Goal: Communication & Community: Answer question/provide support

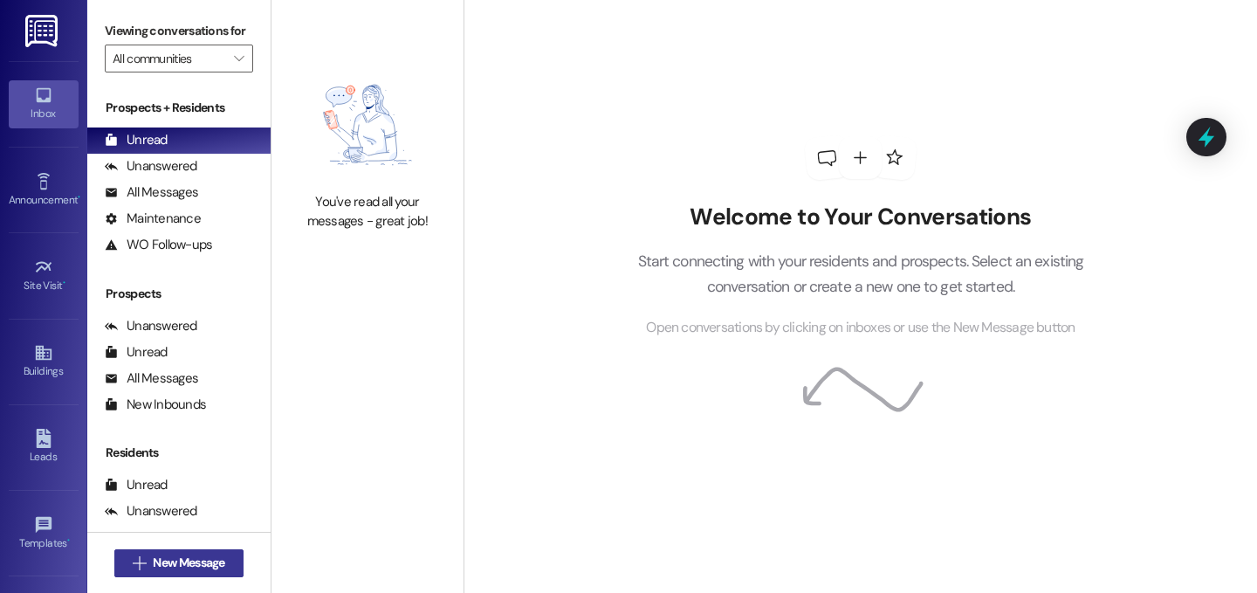
click at [162, 566] on span "New Message" at bounding box center [189, 562] width 72 height 18
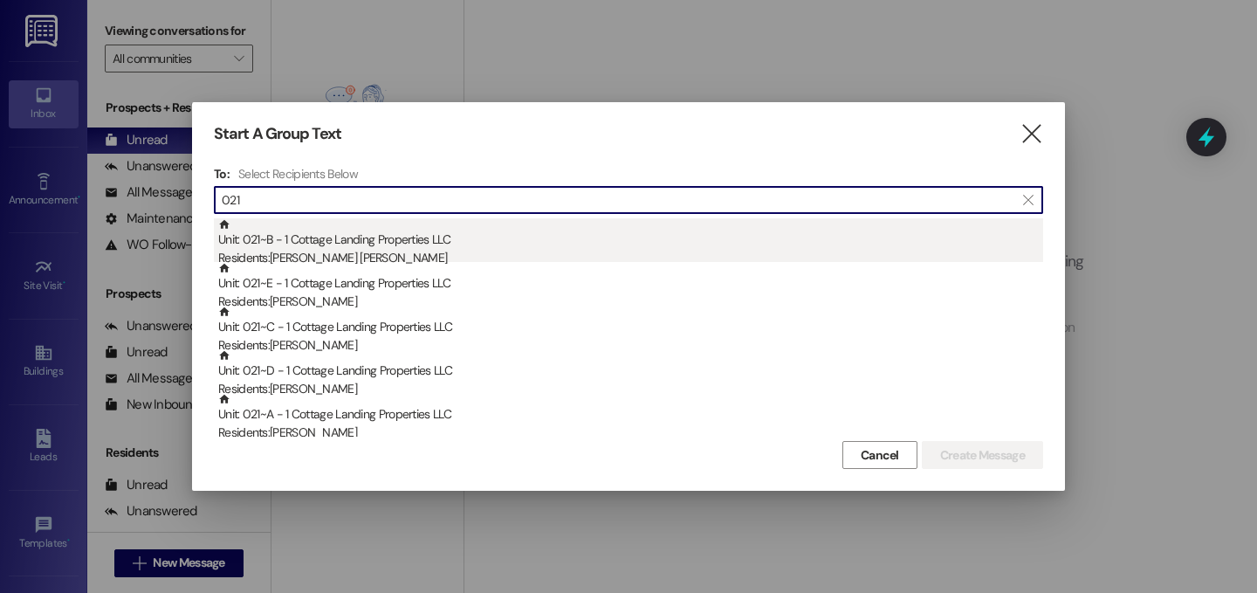
type input "021"
click at [360, 238] on div "Unit: 021~B - 1 Cottage Landing Properties LLC Residents: [PERSON_NAME] [PERSON…" at bounding box center [630, 243] width 825 height 50
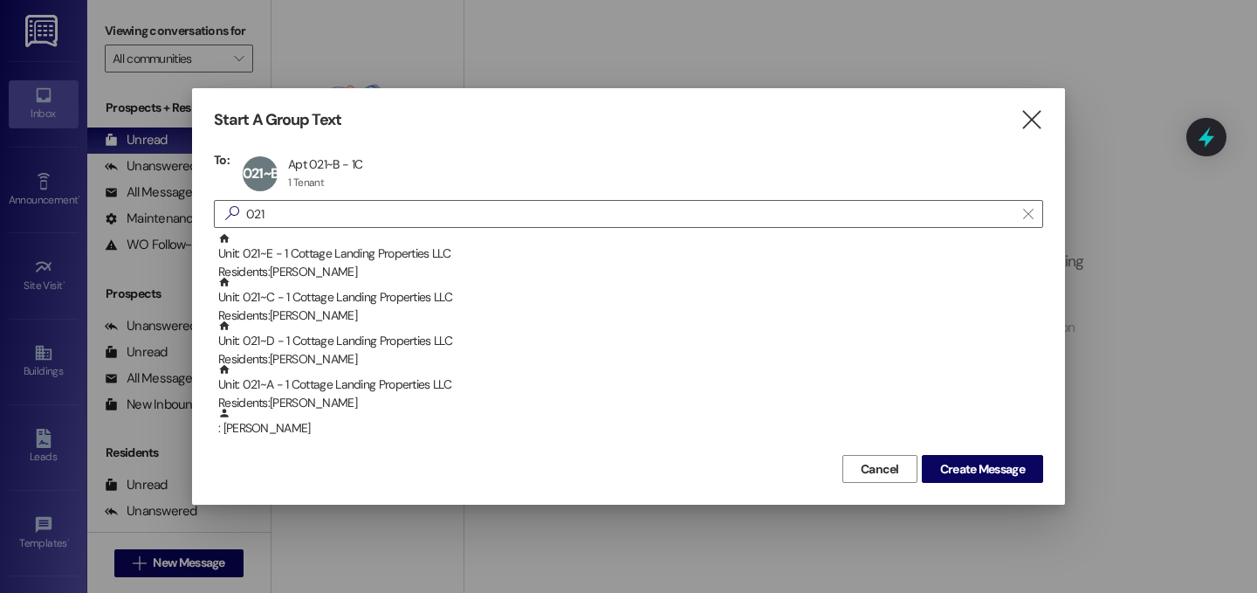
click at [360, 238] on div "Unit: 021~E - 1 Cottage Landing Properties LLC Residents: [PERSON_NAME]" at bounding box center [630, 257] width 825 height 50
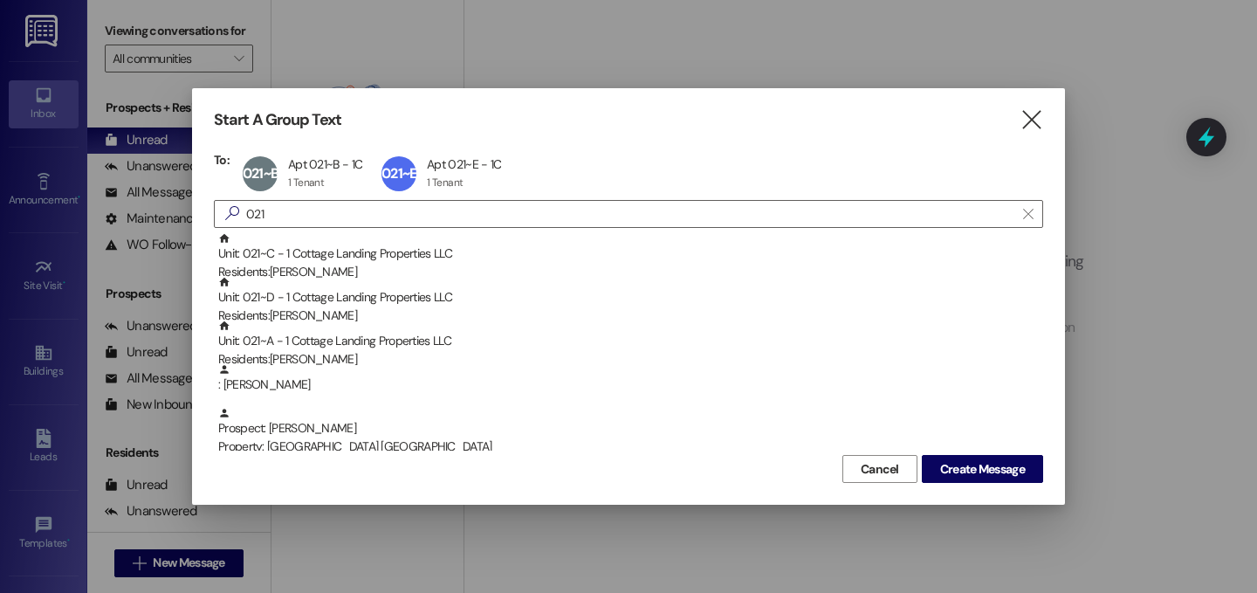
click at [360, 238] on div "Unit: 021~C - 1 Cottage Landing Properties LLC Residents: [PERSON_NAME]" at bounding box center [630, 257] width 825 height 50
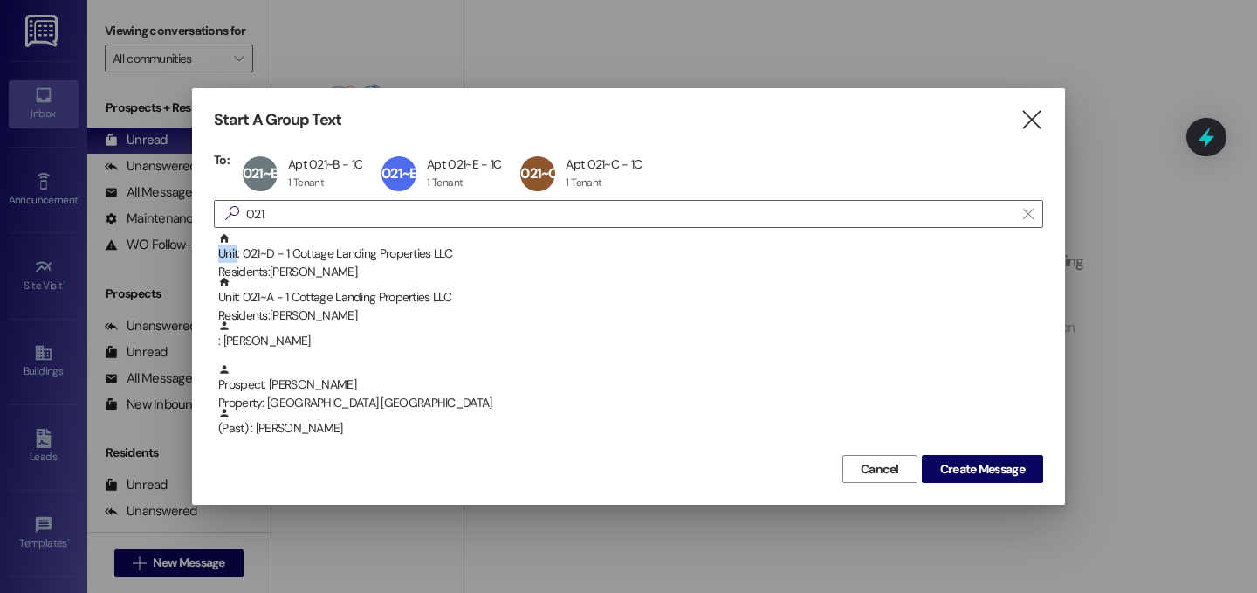
click at [360, 238] on div "Unit: 021~D - 1 Cottage Landing Properties LLC Residents: [DEMOGRAPHIC_DATA][PE…" at bounding box center [630, 257] width 825 height 50
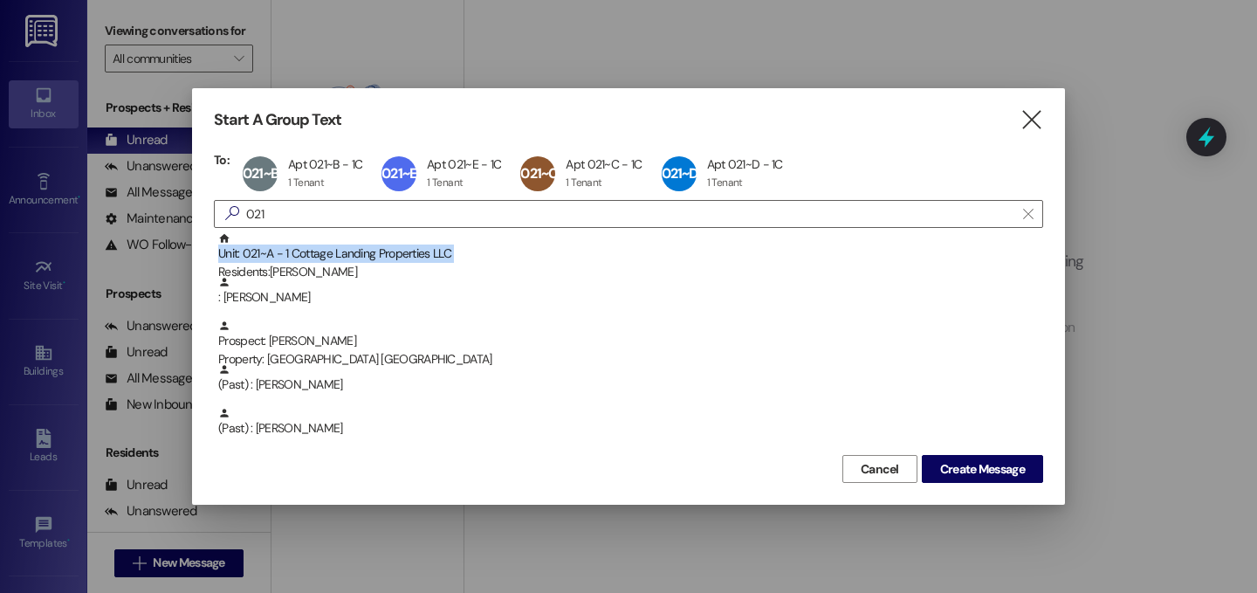
click at [360, 238] on div "Unit: 021~A - 1 Cottage Landing Properties LLC Residents: [PERSON_NAME]" at bounding box center [630, 257] width 825 height 50
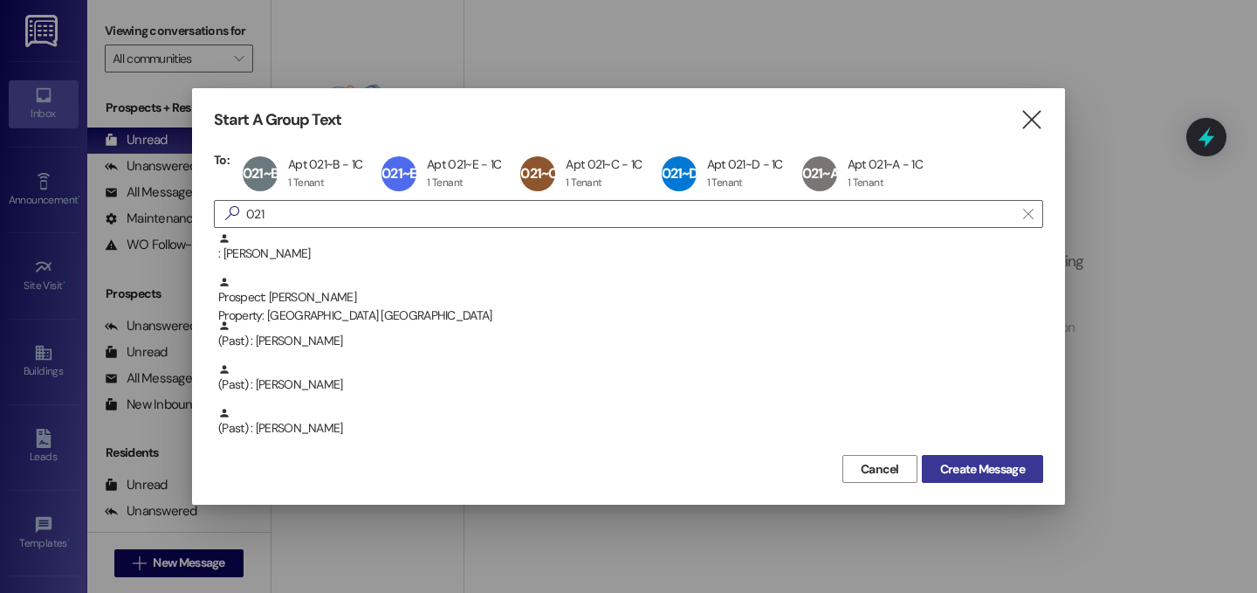
click at [990, 476] on span "Create Message" at bounding box center [982, 469] width 85 height 18
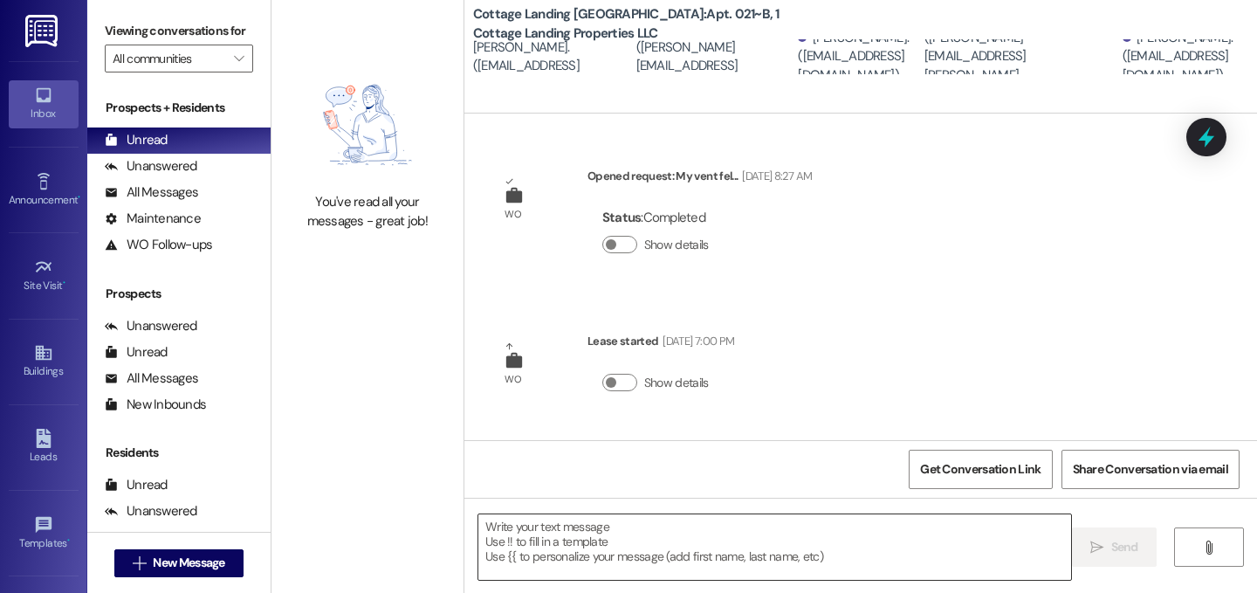
click at [805, 560] on textarea at bounding box center [774, 546] width 593 height 65
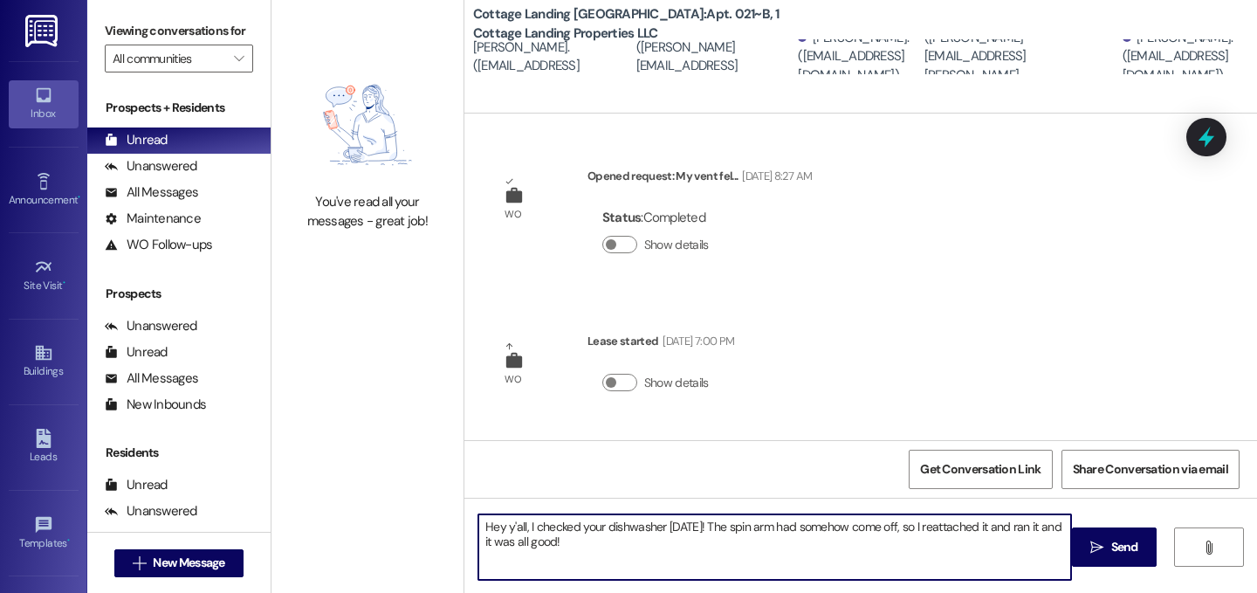
type textarea "Hey y'all, I checked your dishwasher [DATE]! The spin arm had somehow come off,…"
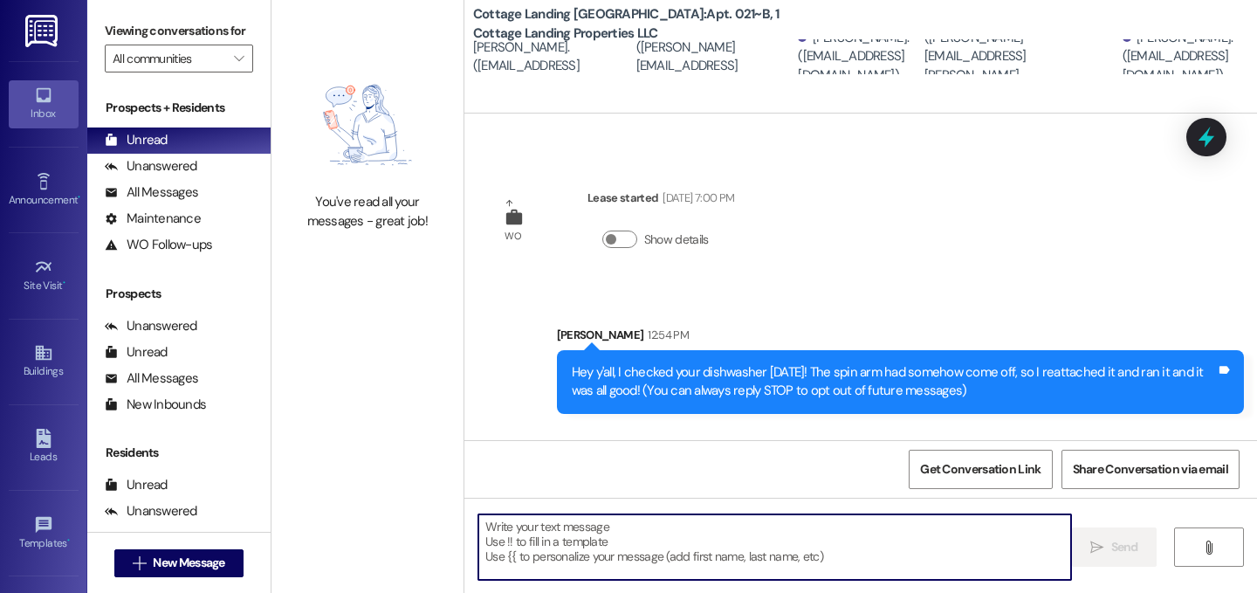
scroll to position [251, 0]
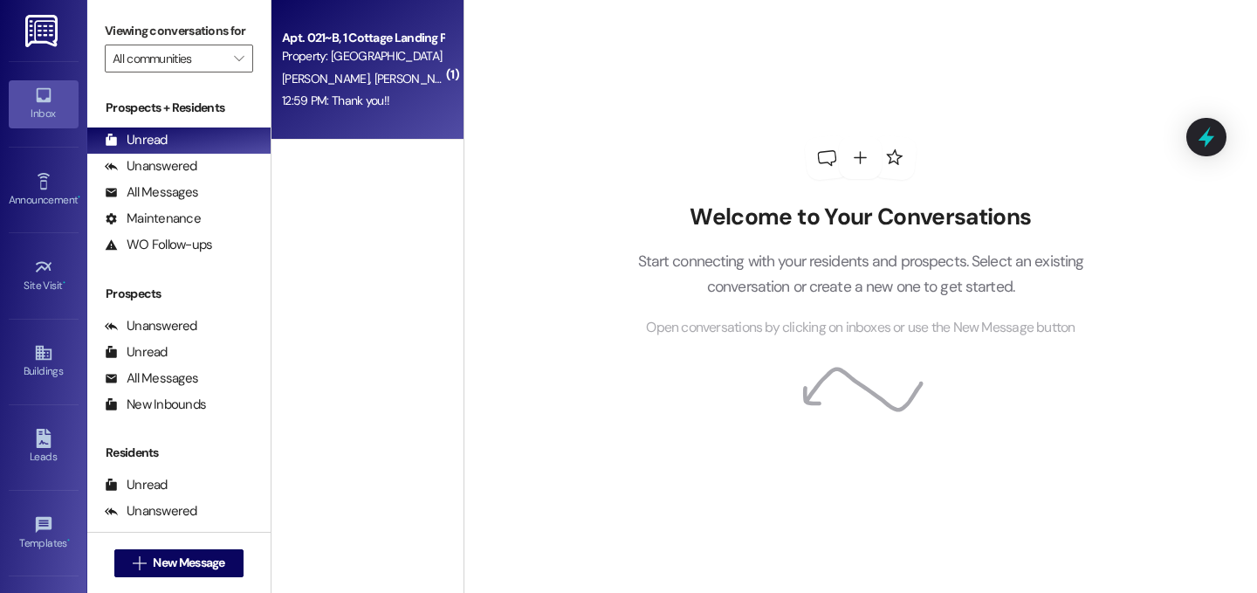
click at [401, 99] on div "12:59 PM: Thank you!! 12:59 PM: Thank you!!" at bounding box center [362, 101] width 165 height 22
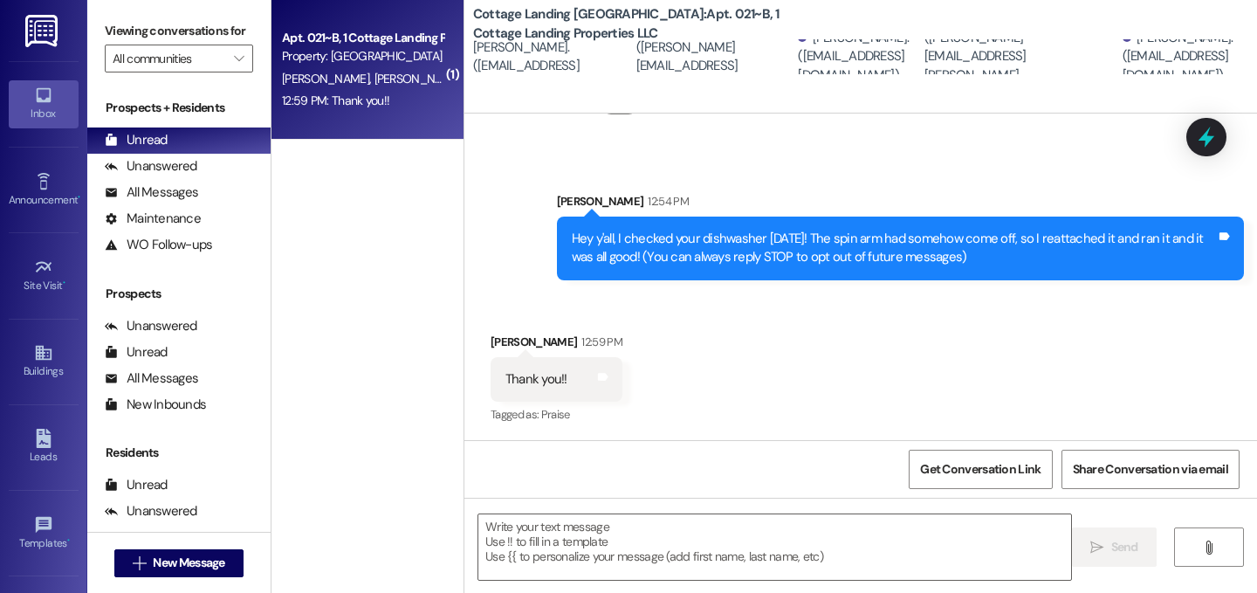
scroll to position [278, 0]
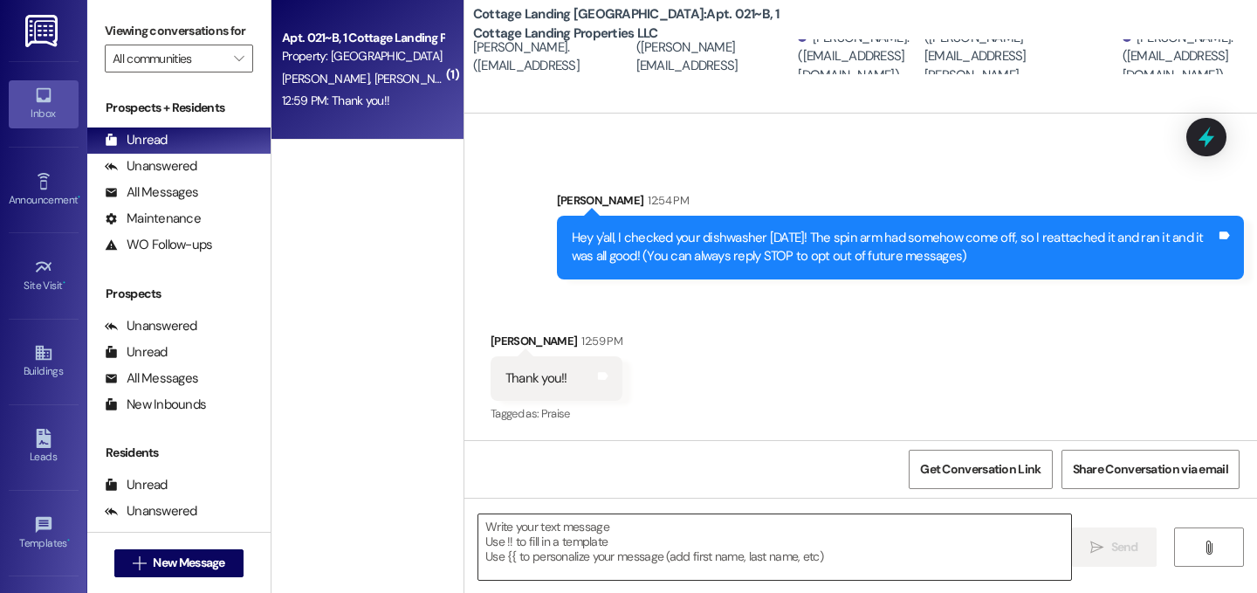
click at [539, 555] on textarea at bounding box center [774, 546] width 593 height 65
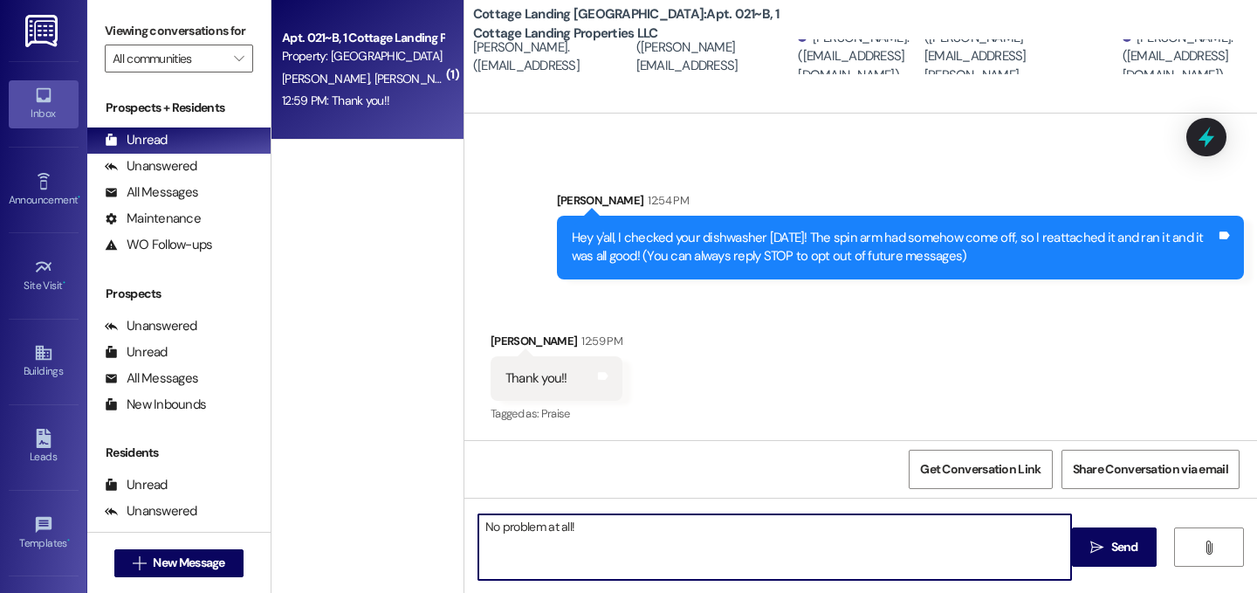
type textarea "No problem at all!"
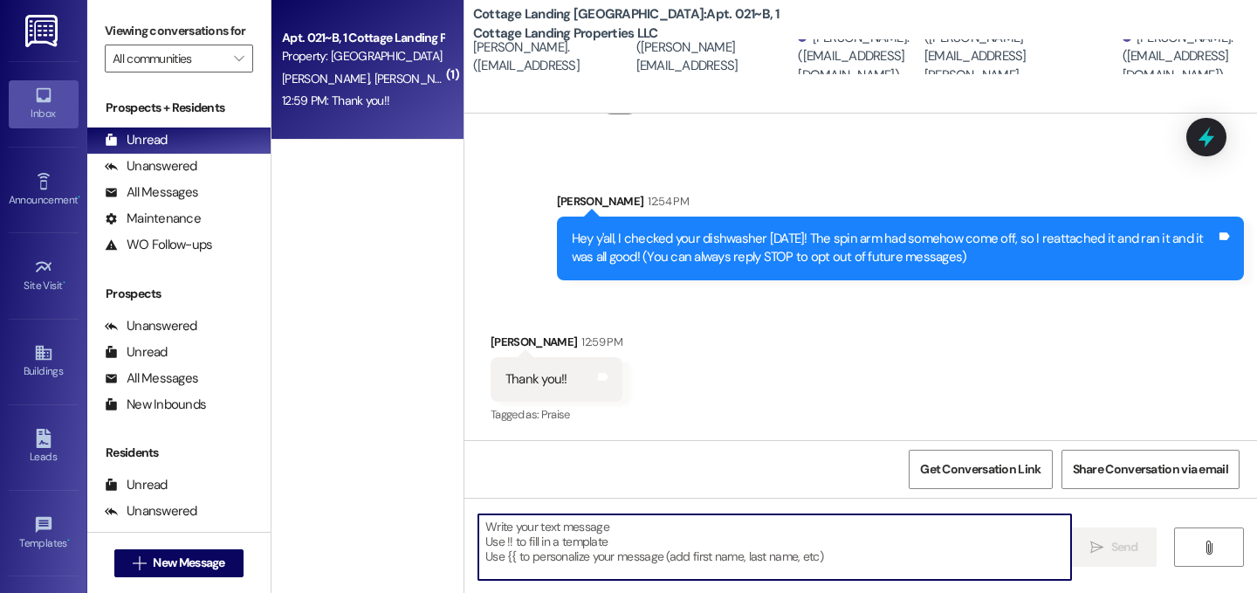
scroll to position [400, 0]
